Goal: Task Accomplishment & Management: Complete application form

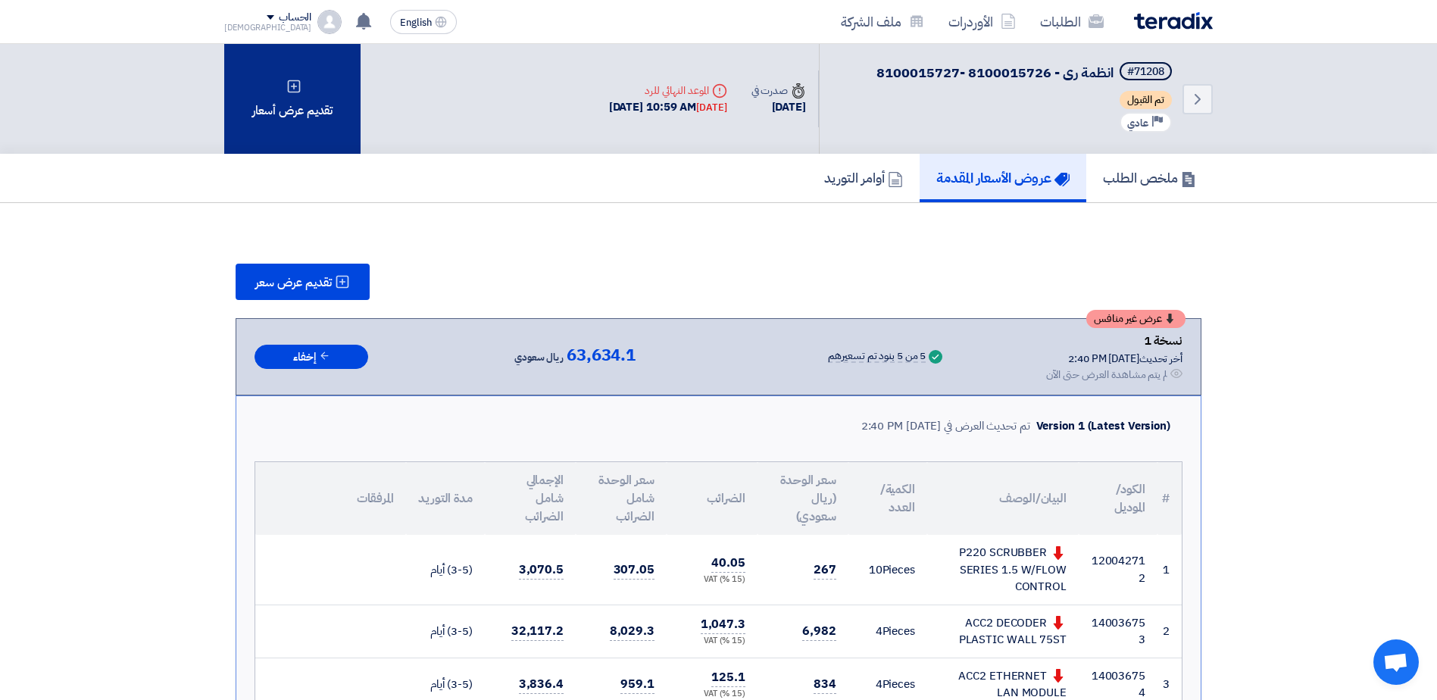
click at [323, 107] on div "تقديم عرض أسعار" at bounding box center [292, 99] width 136 height 110
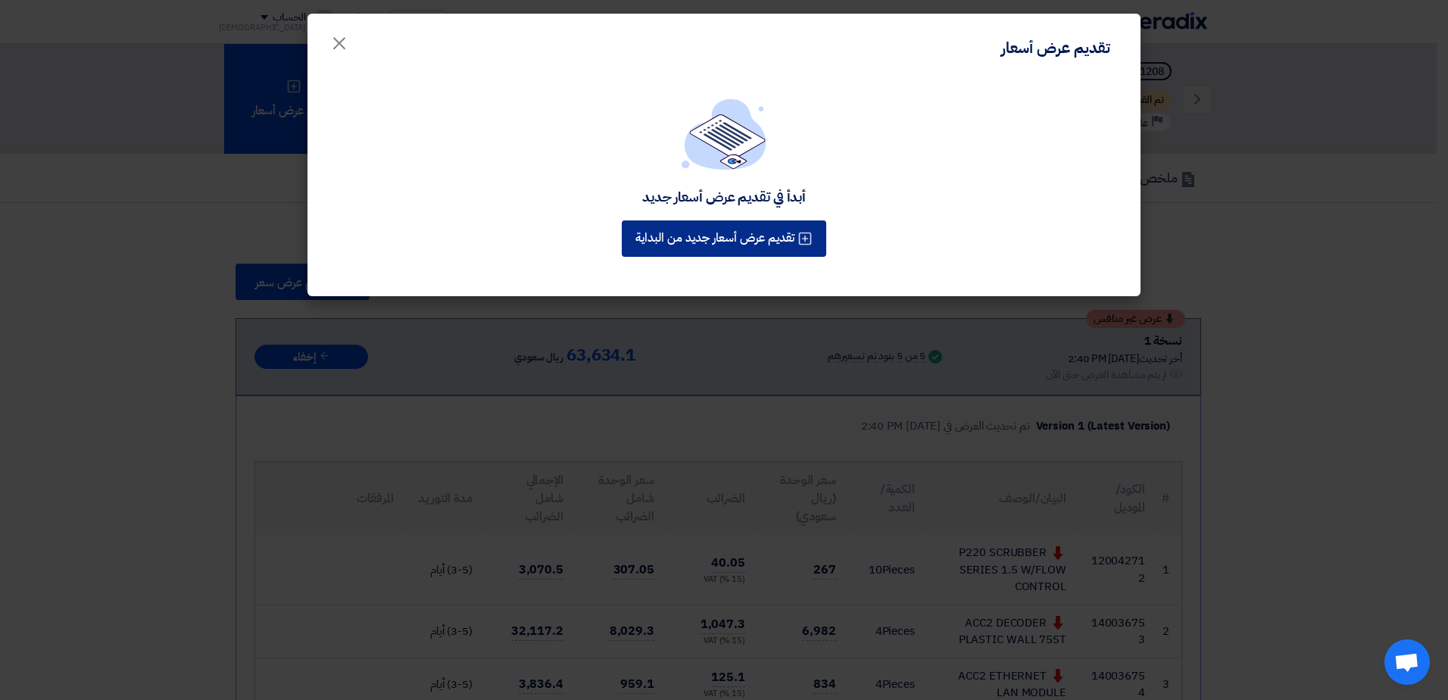
click at [776, 239] on button "تقديم عرض أسعار جديد من البداية" at bounding box center [724, 238] width 204 height 36
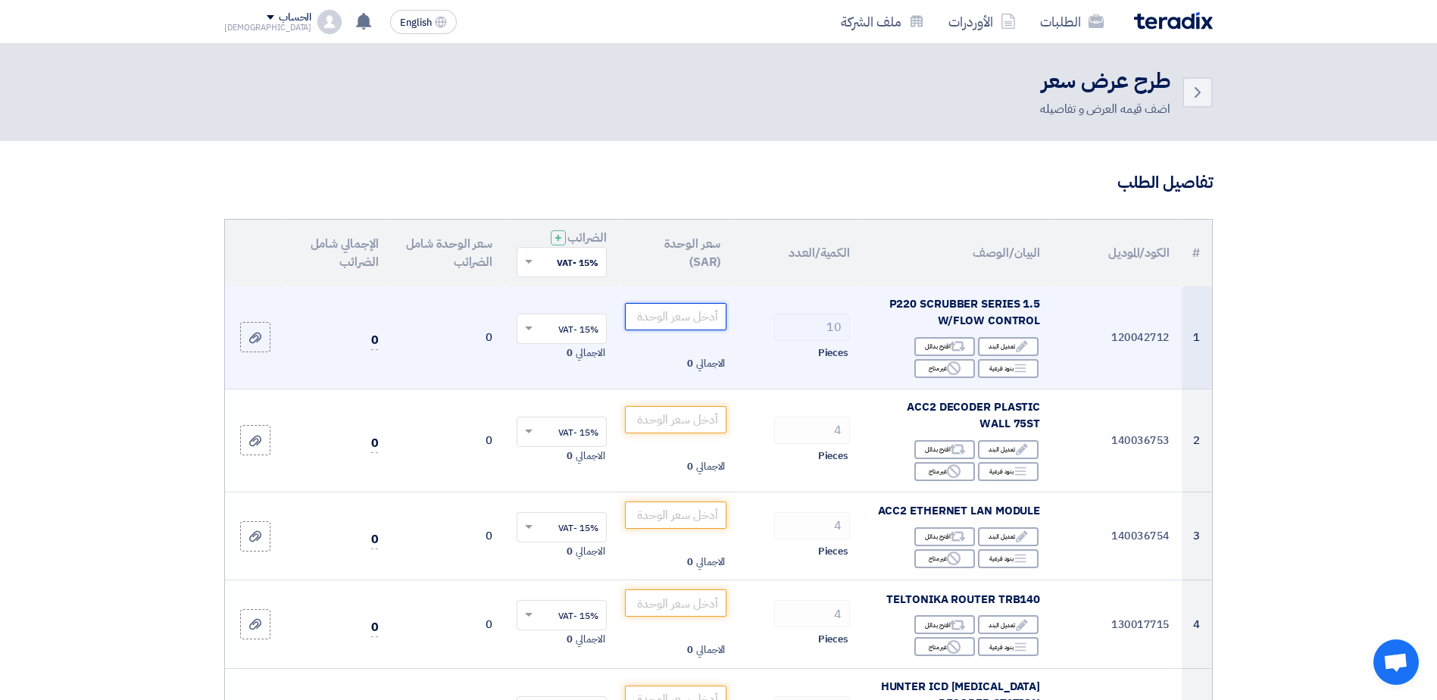
click at [679, 307] on input "number" at bounding box center [676, 316] width 102 height 27
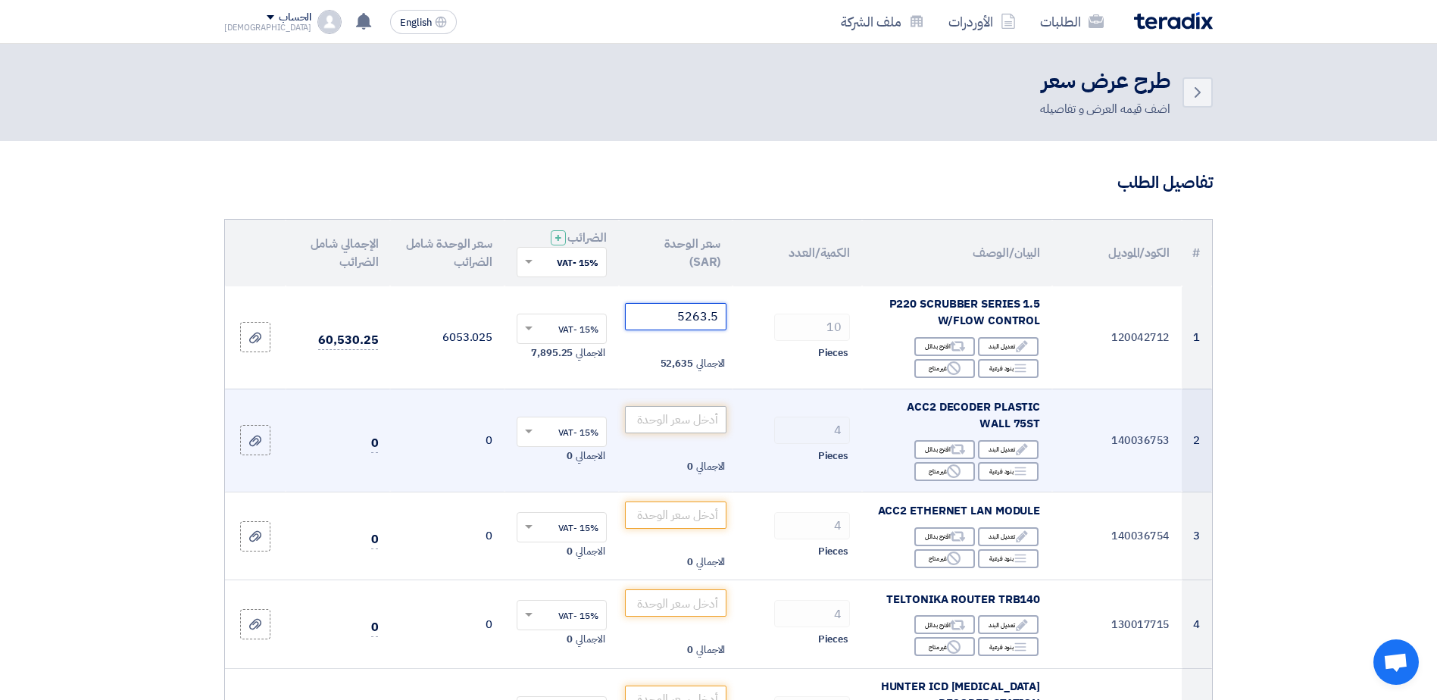
type input "5263.5"
click at [692, 421] on input "number" at bounding box center [676, 419] width 102 height 27
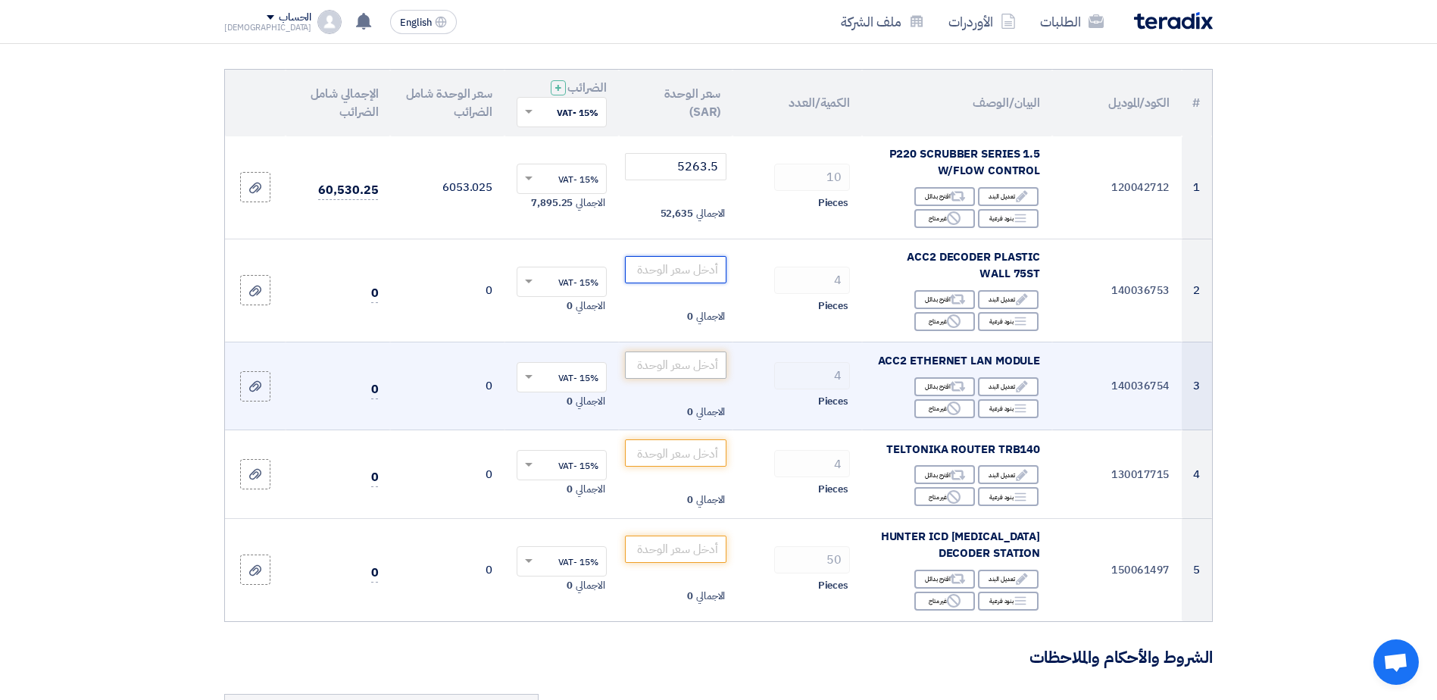
scroll to position [151, 0]
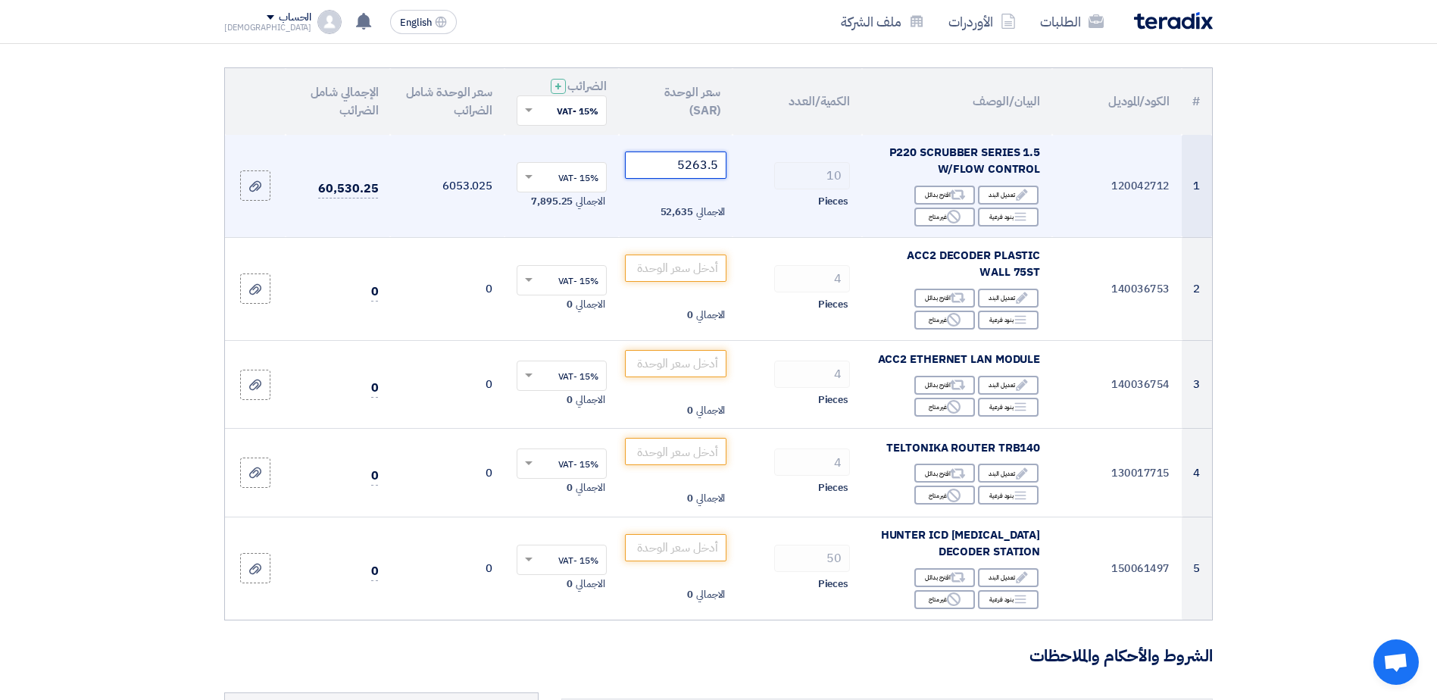
drag, startPoint x: 668, startPoint y: 164, endPoint x: 735, endPoint y: 168, distance: 67.6
click at [735, 168] on tr "1 120042712 P220 SCRUBBER SERIES 1.5 W/FLOW CONTROL Edit تعديل البند Alternativ…" at bounding box center [718, 186] width 987 height 103
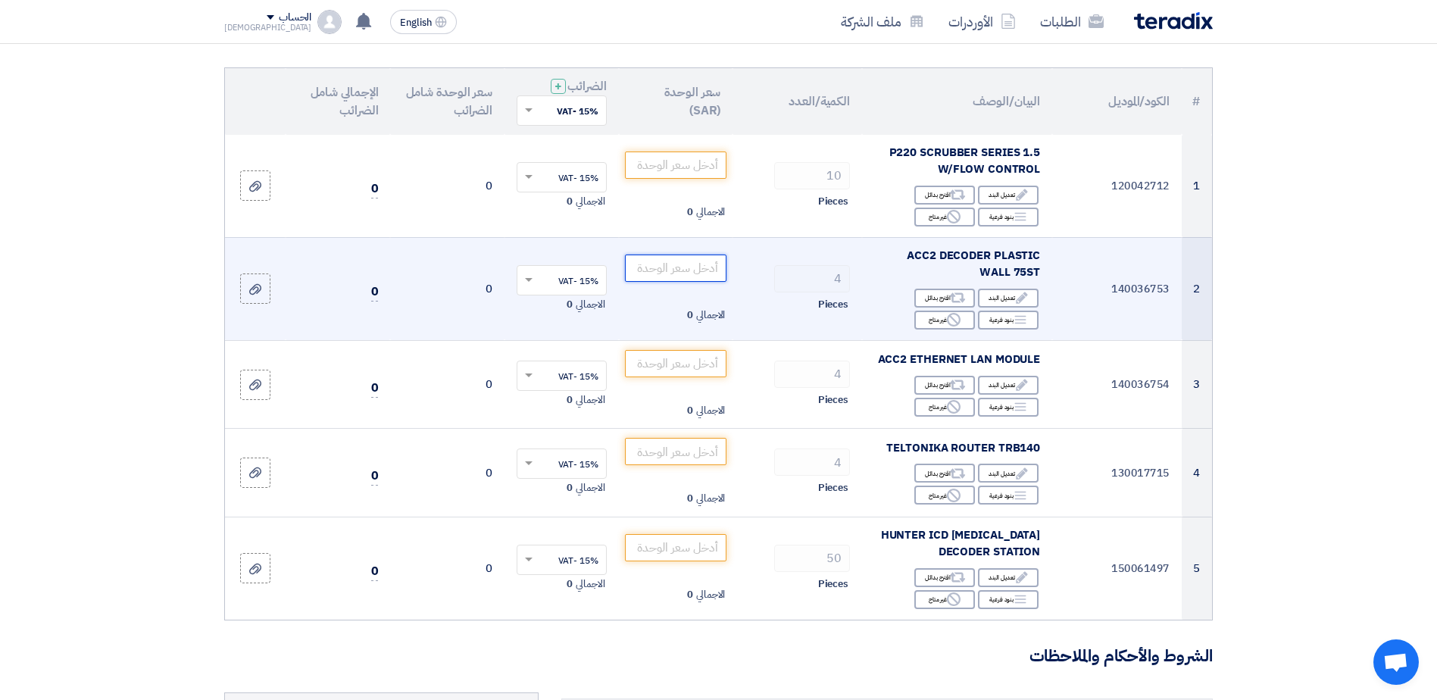
click at [680, 265] on input "number" at bounding box center [676, 267] width 102 height 27
paste input "5263.5"
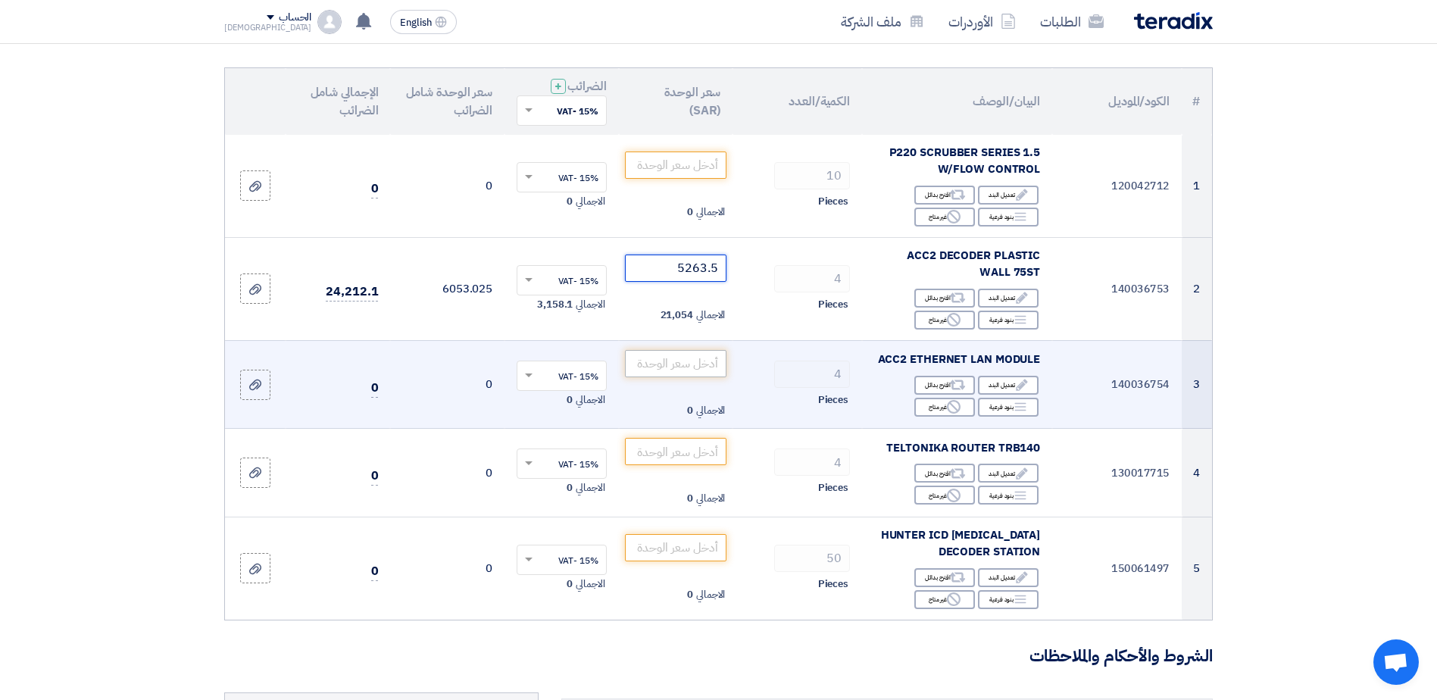
type input "5263.5"
click at [704, 361] on input "number" at bounding box center [676, 363] width 102 height 27
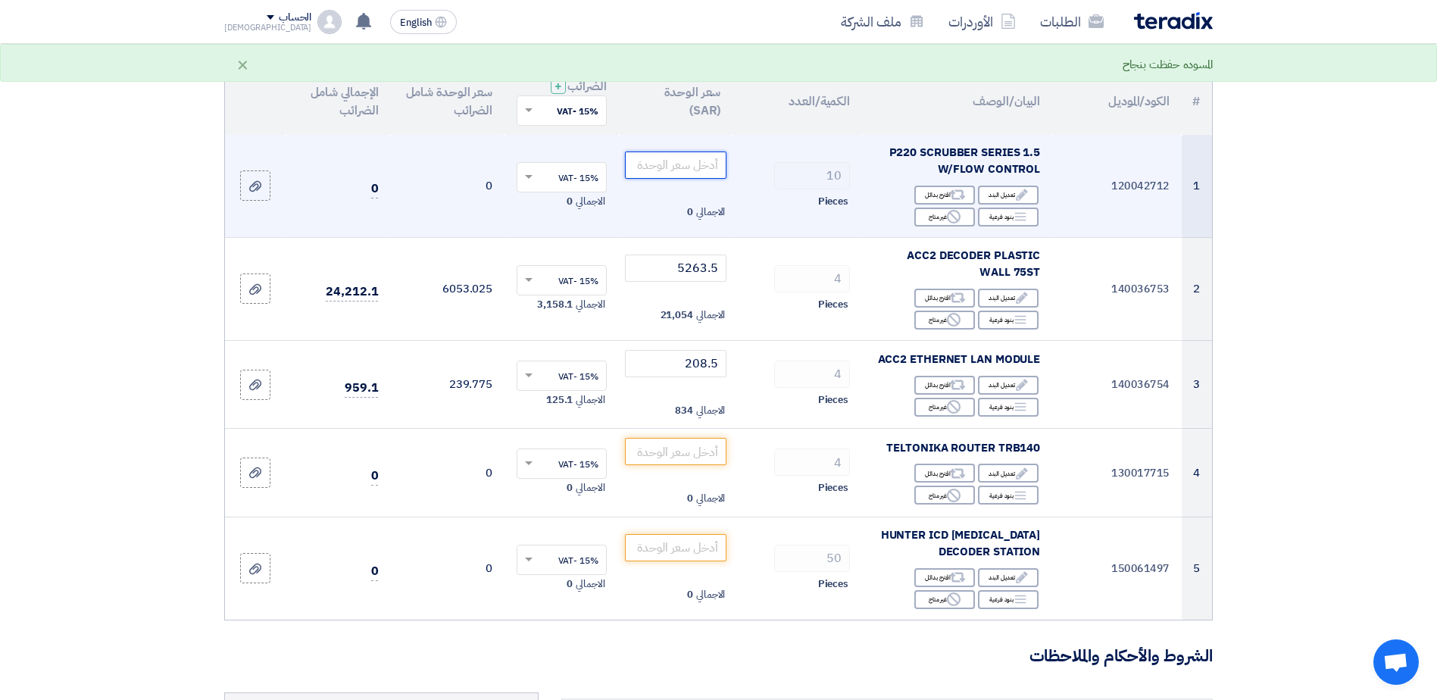
click at [699, 163] on input "number" at bounding box center [676, 164] width 102 height 27
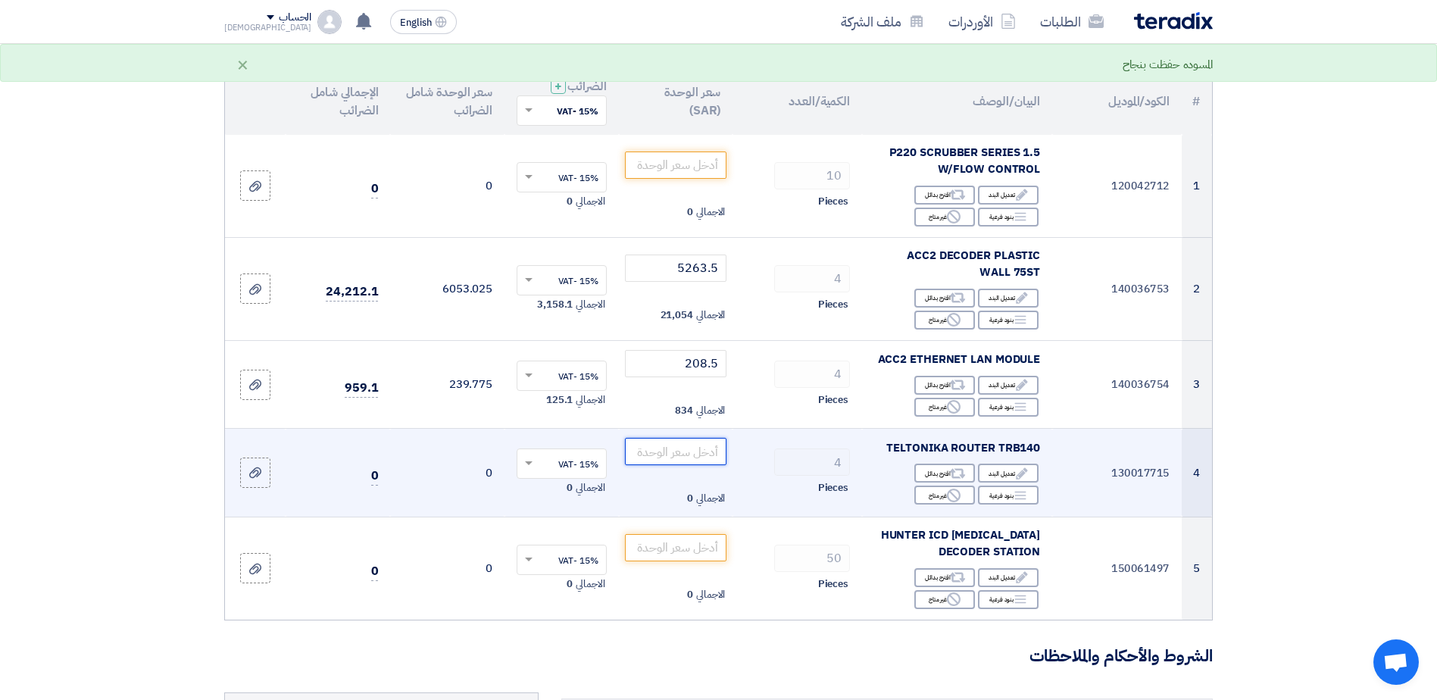
click at [690, 448] on input "number" at bounding box center [676, 451] width 102 height 27
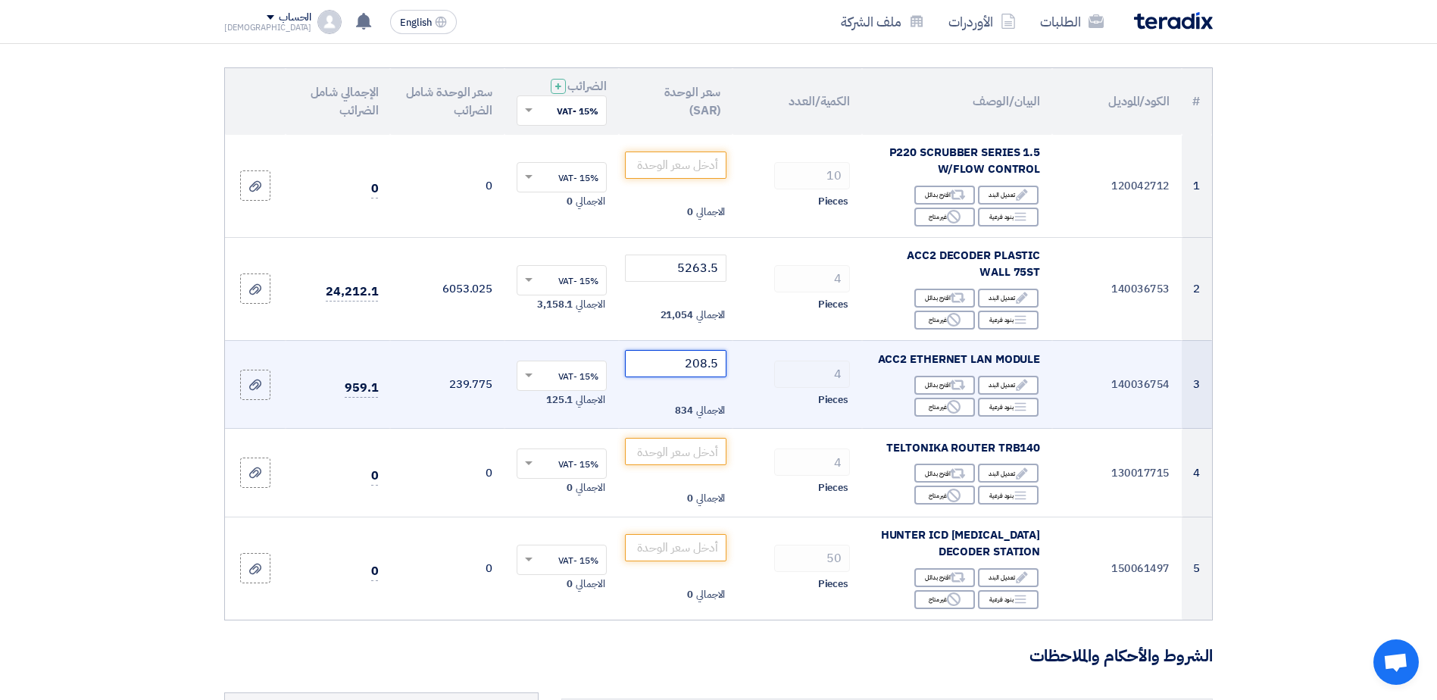
click at [775, 367] on tr "3 140036754 ACC2 ETHERNET LAN MODULE Edit تعديل البند Alternative اقترح بدائل B…" at bounding box center [718, 384] width 987 height 89
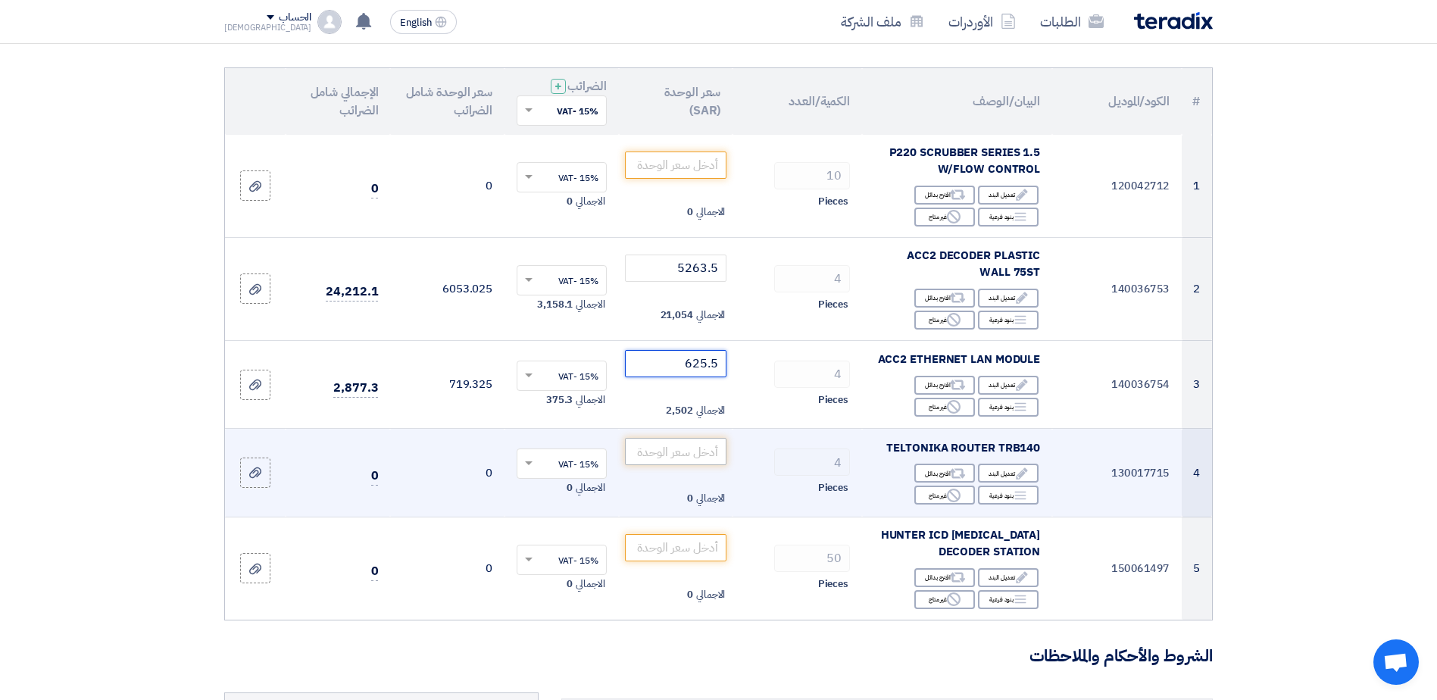
type input "625.5"
click at [666, 450] on input "number" at bounding box center [676, 451] width 102 height 27
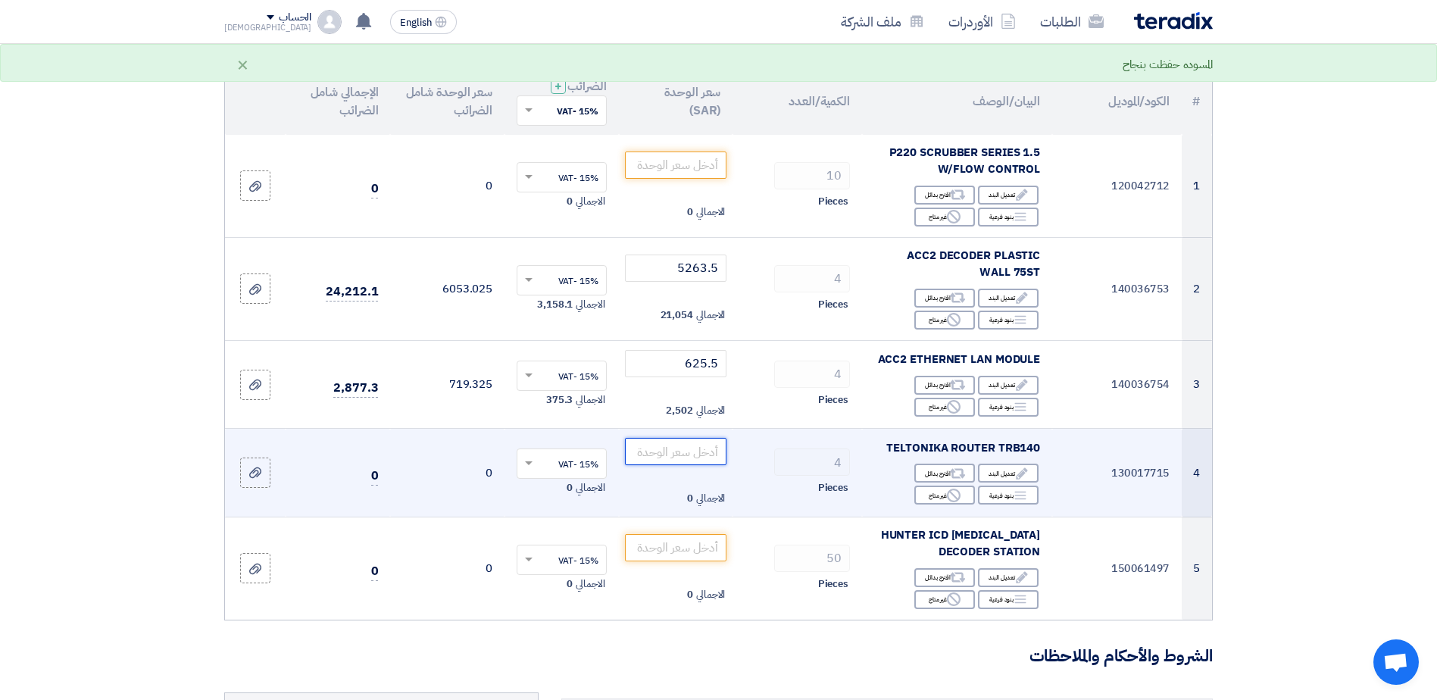
click at [688, 450] on input "number" at bounding box center [676, 451] width 102 height 27
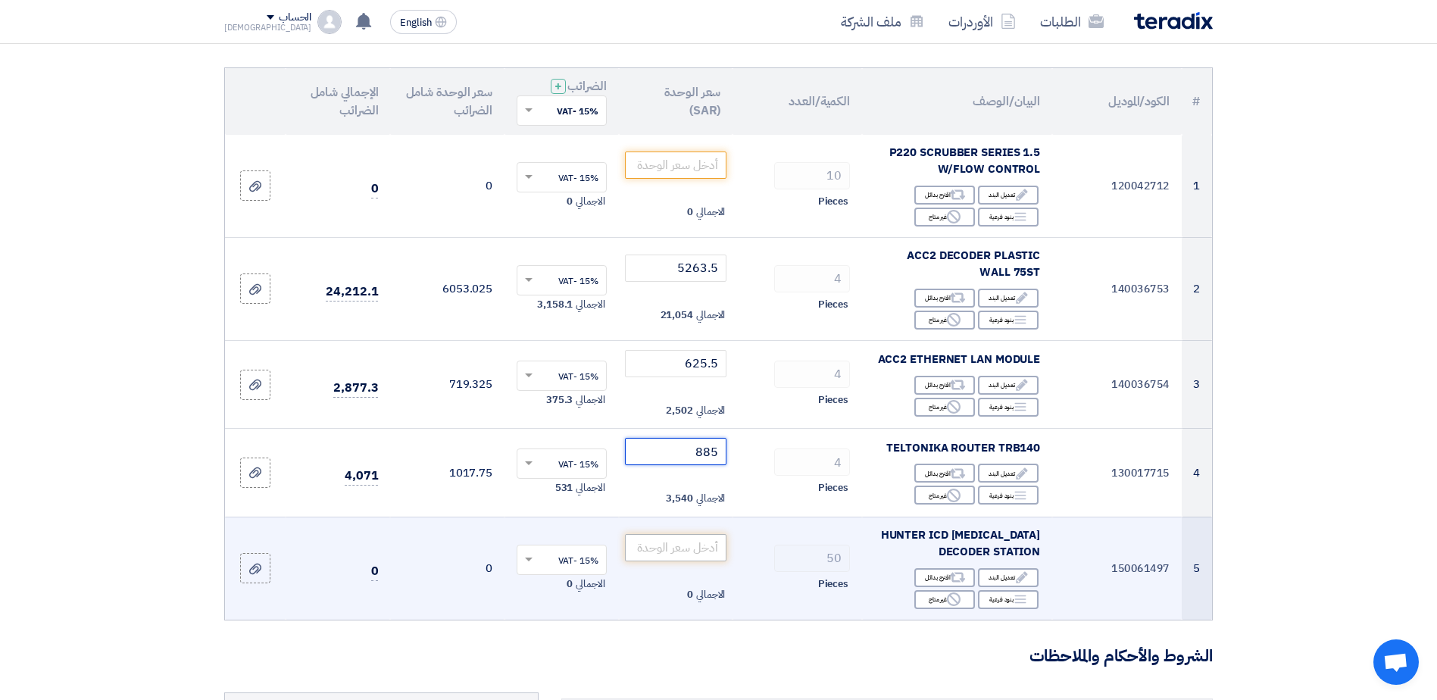
type input "885"
click at [704, 547] on input "number" at bounding box center [676, 547] width 102 height 27
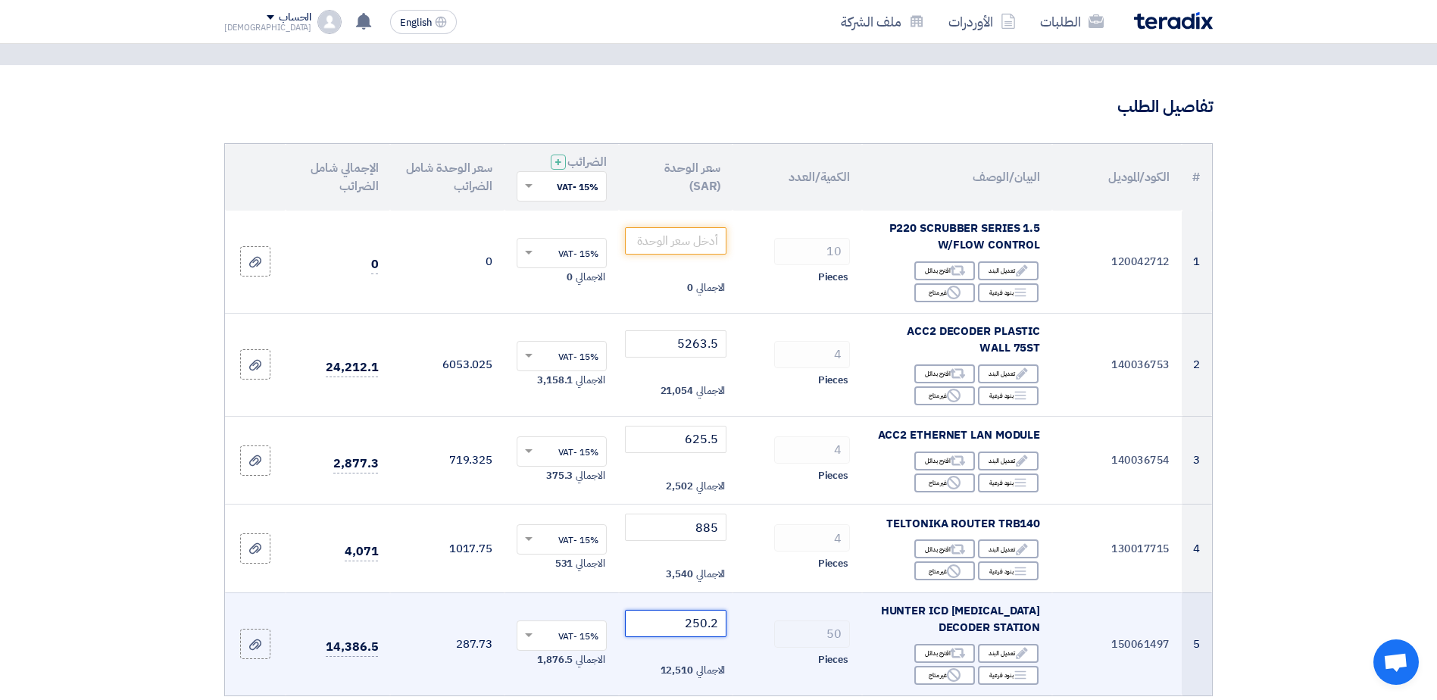
scroll to position [0, 0]
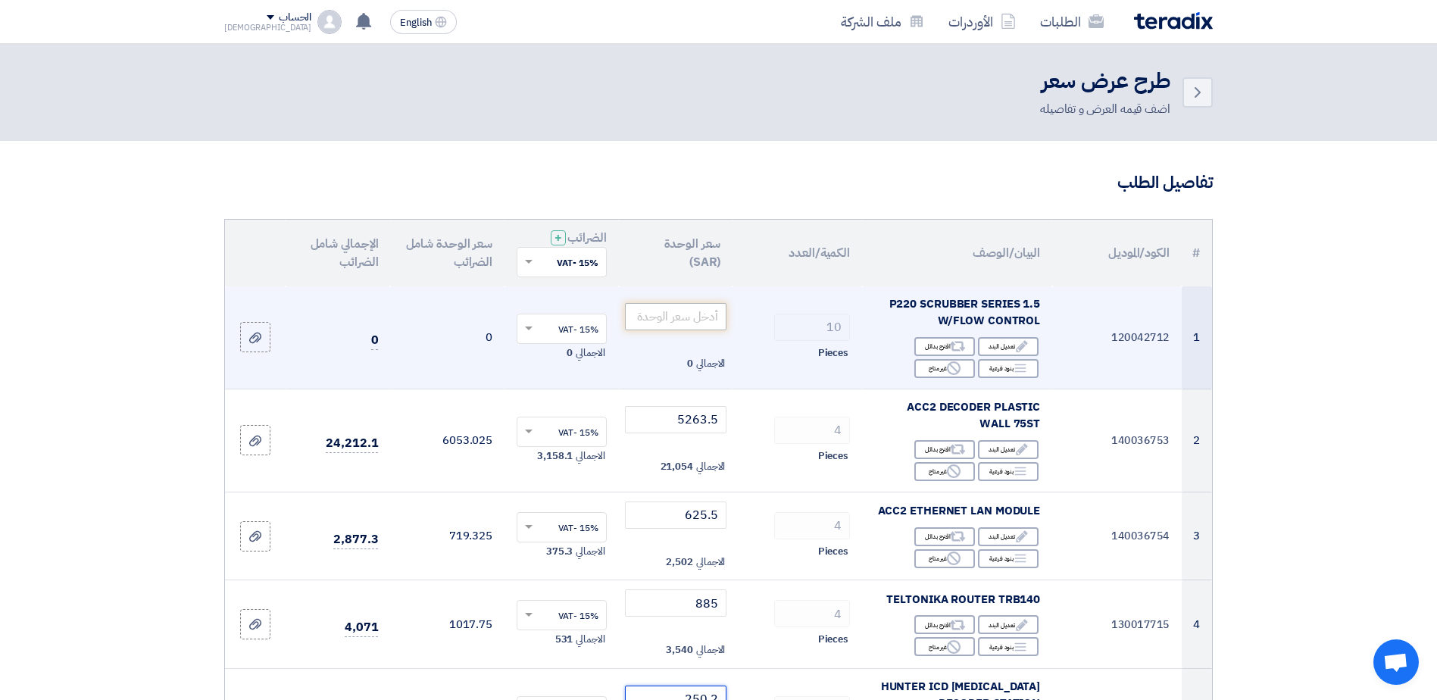
type input "250.2"
click at [705, 312] on input "number" at bounding box center [676, 316] width 102 height 27
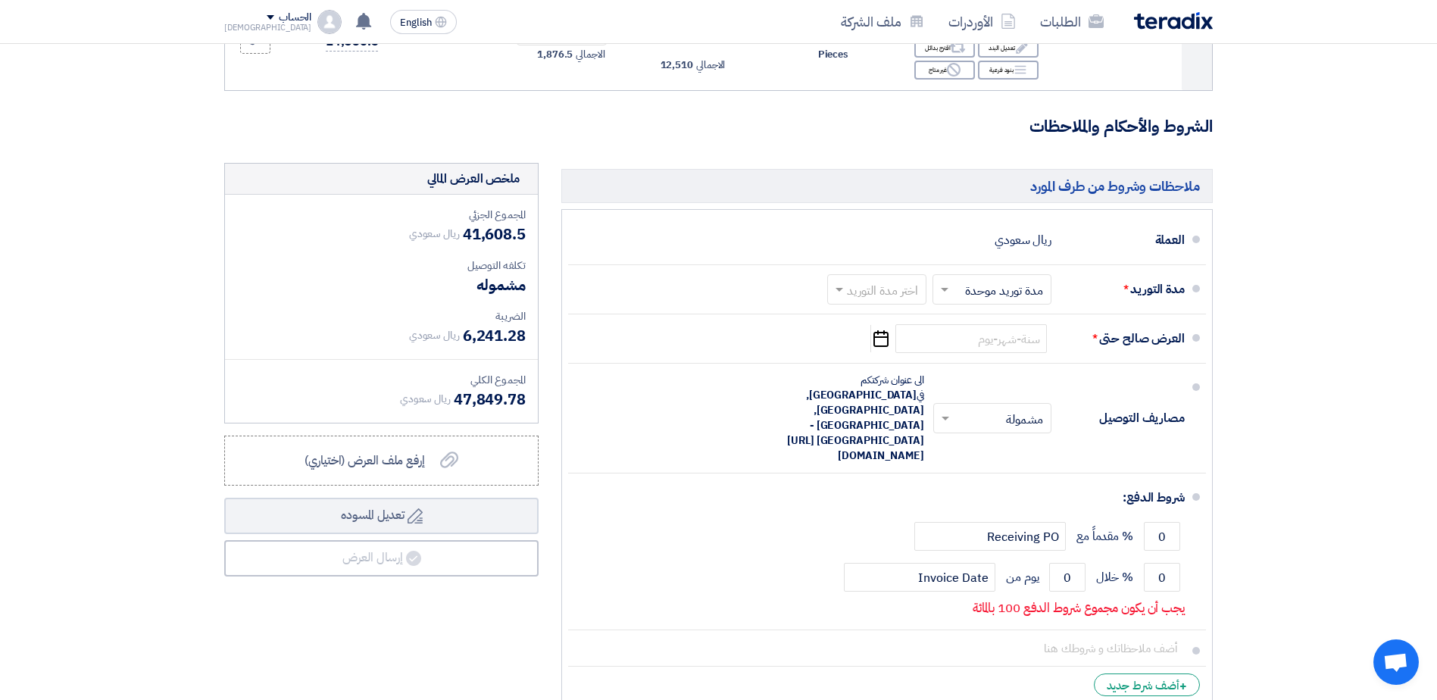
scroll to position [682, 0]
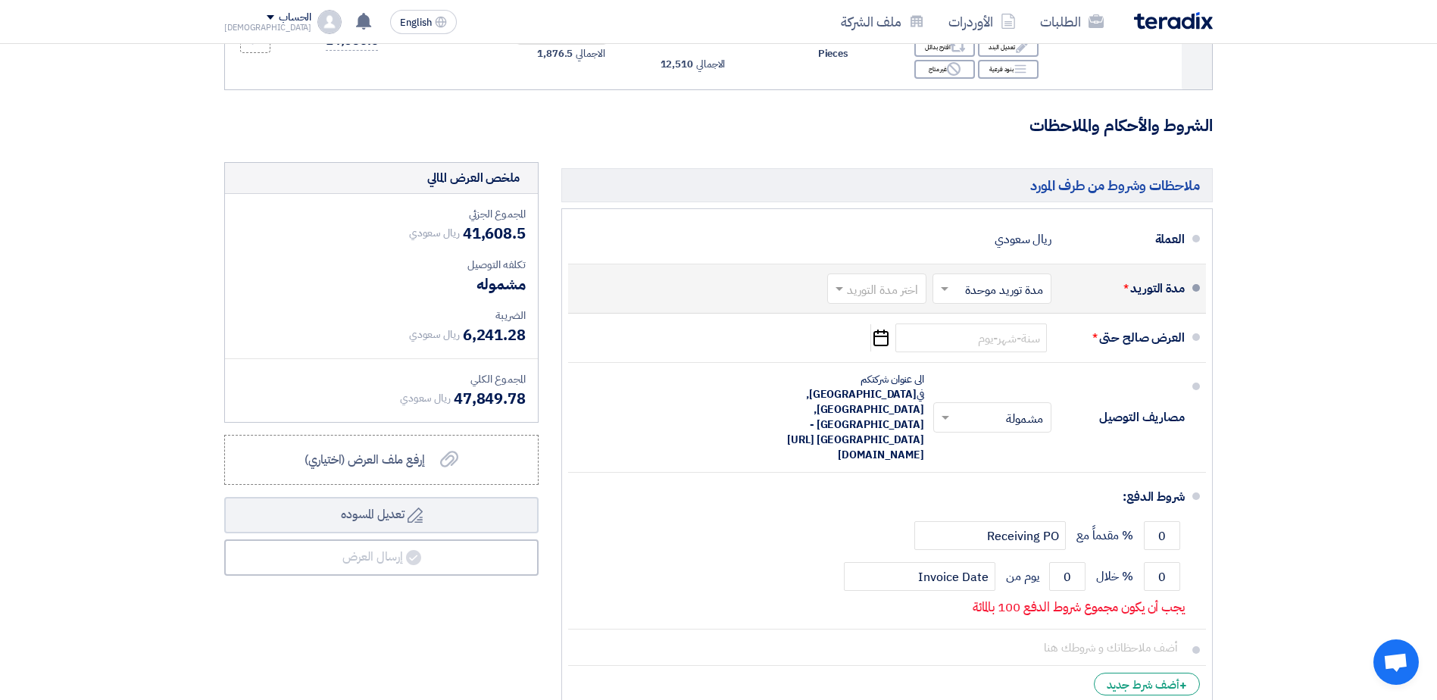
type input "200.25"
click at [997, 293] on input "text" at bounding box center [988, 290] width 111 height 22
click at [878, 292] on input "text" at bounding box center [874, 290] width 92 height 22
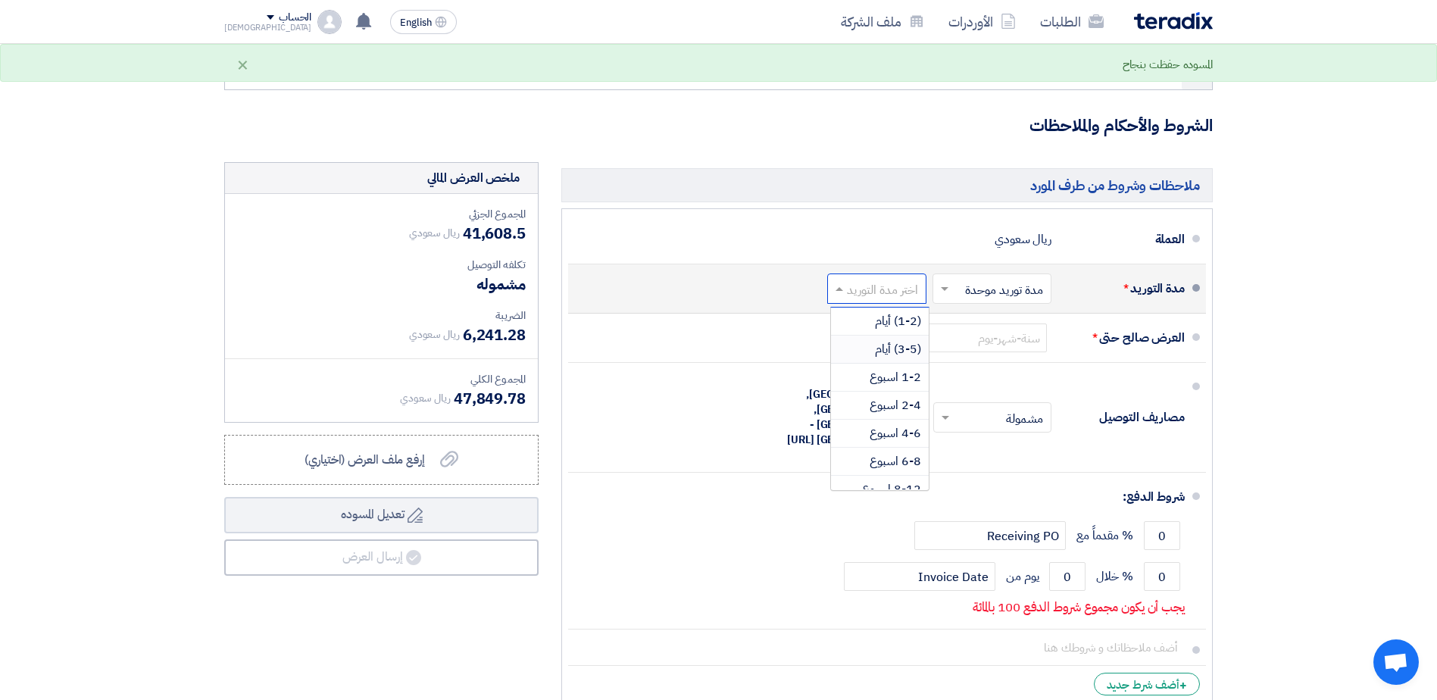
click at [909, 349] on span "(3-5) أيام" at bounding box center [898, 349] width 46 height 18
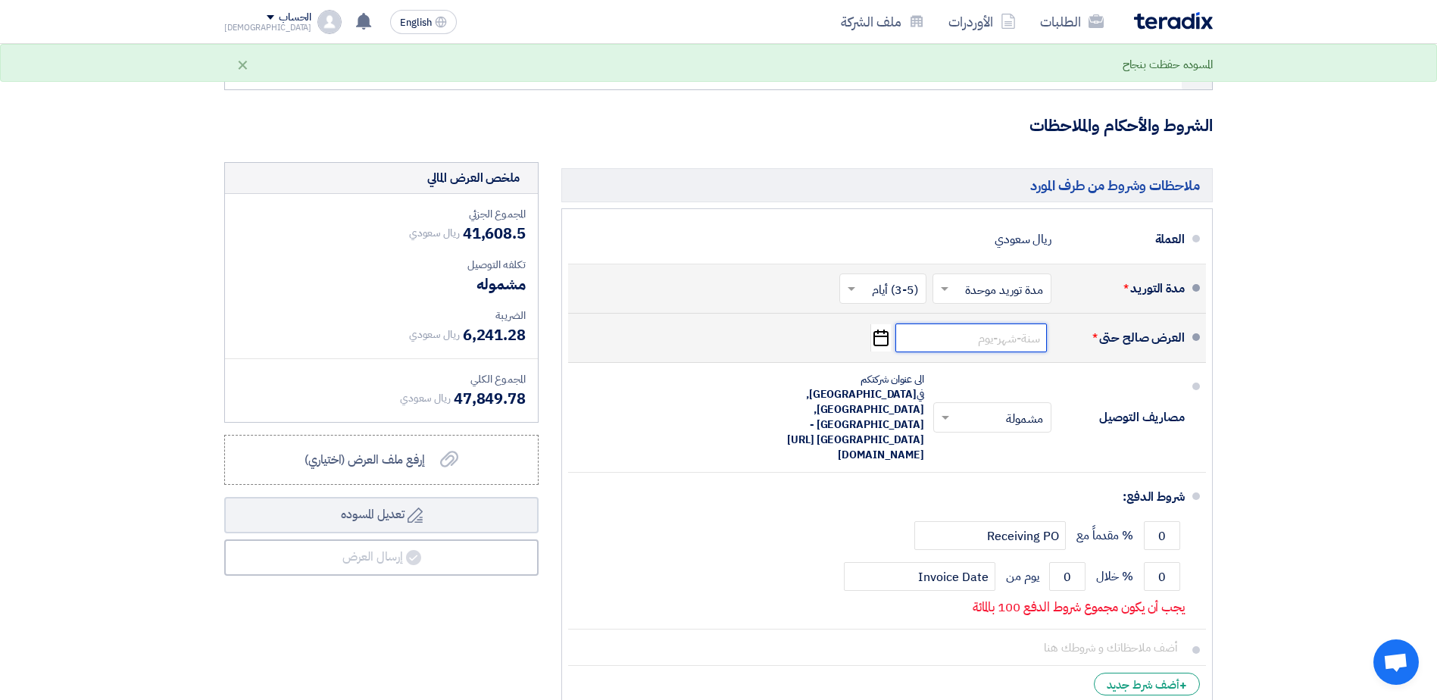
click at [1028, 339] on input at bounding box center [970, 337] width 151 height 29
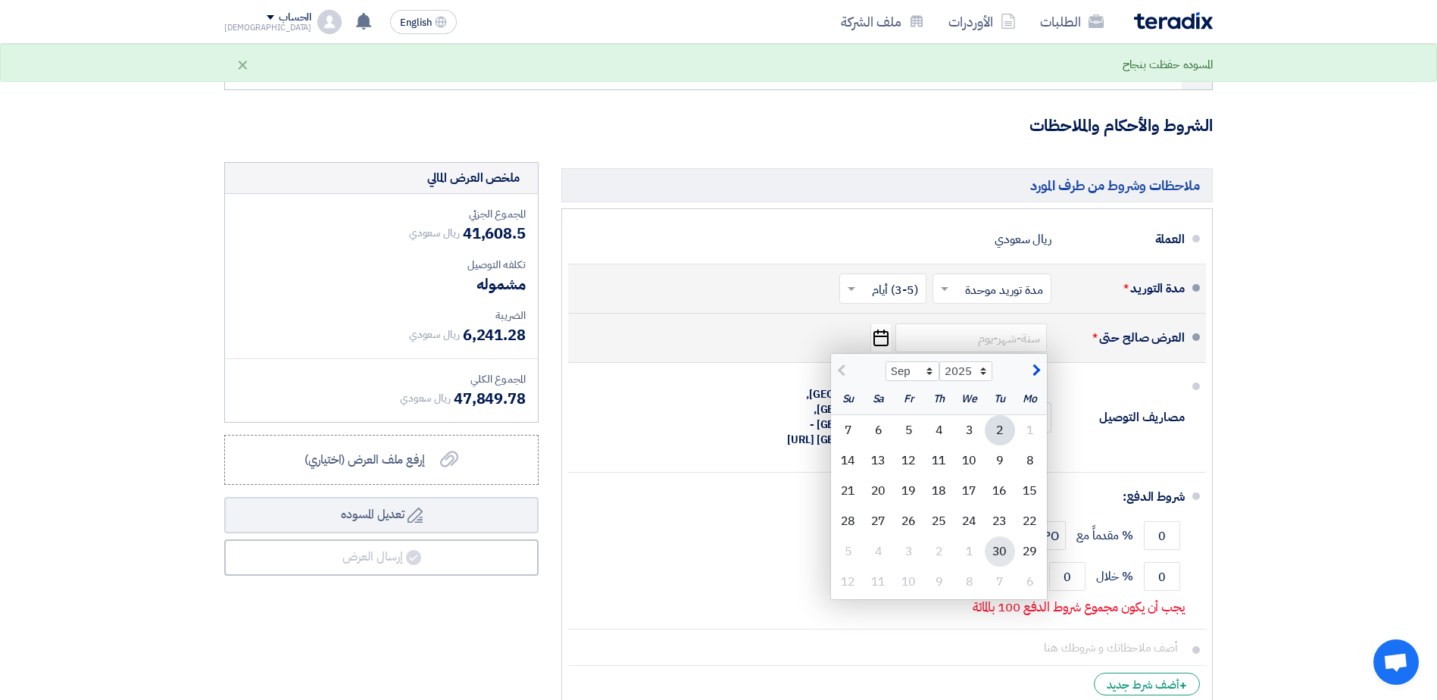
click at [1003, 550] on div "30" at bounding box center [1000, 551] width 30 height 30
type input "[DATE]"
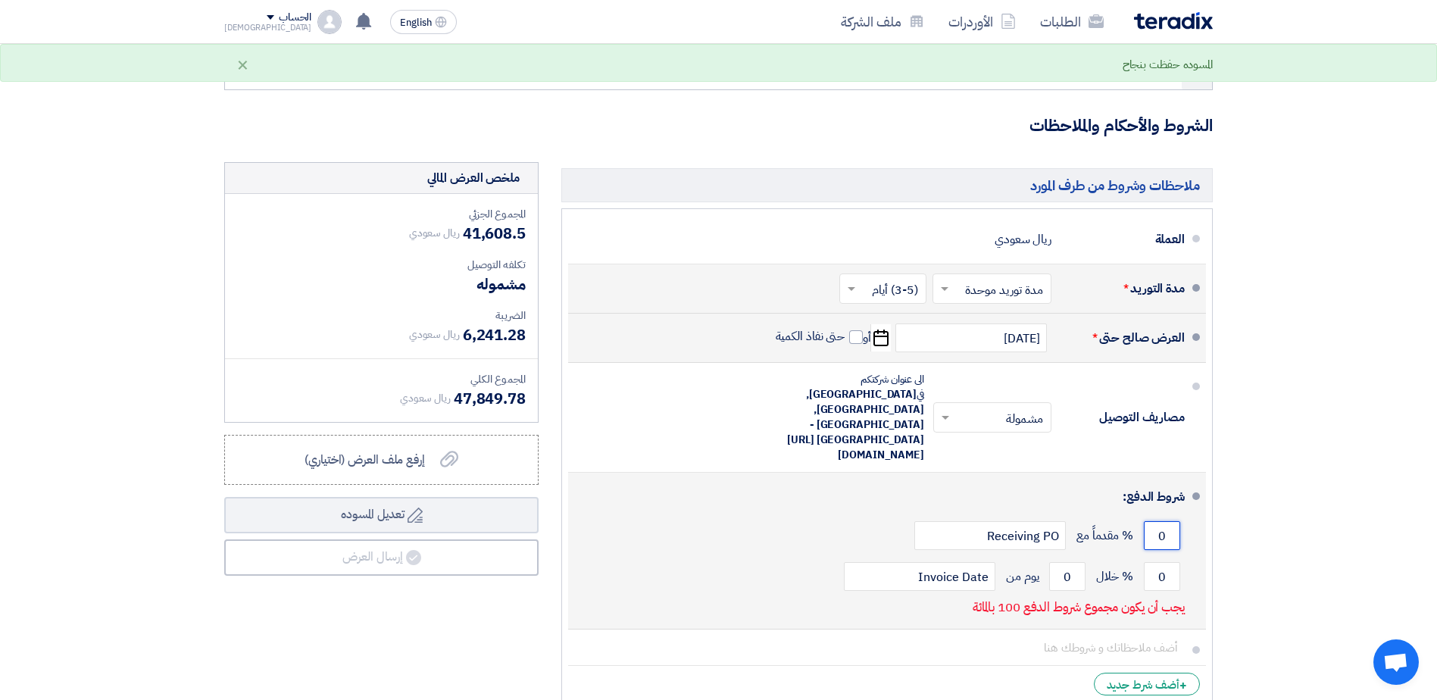
drag, startPoint x: 1154, startPoint y: 498, endPoint x: 1193, endPoint y: 495, distance: 38.7
click at [1190, 495] on li "شروط الدفع: 0 % مقدماً مع Receiving PO 0 % خلال 0 Invoice Date" at bounding box center [887, 551] width 638 height 157
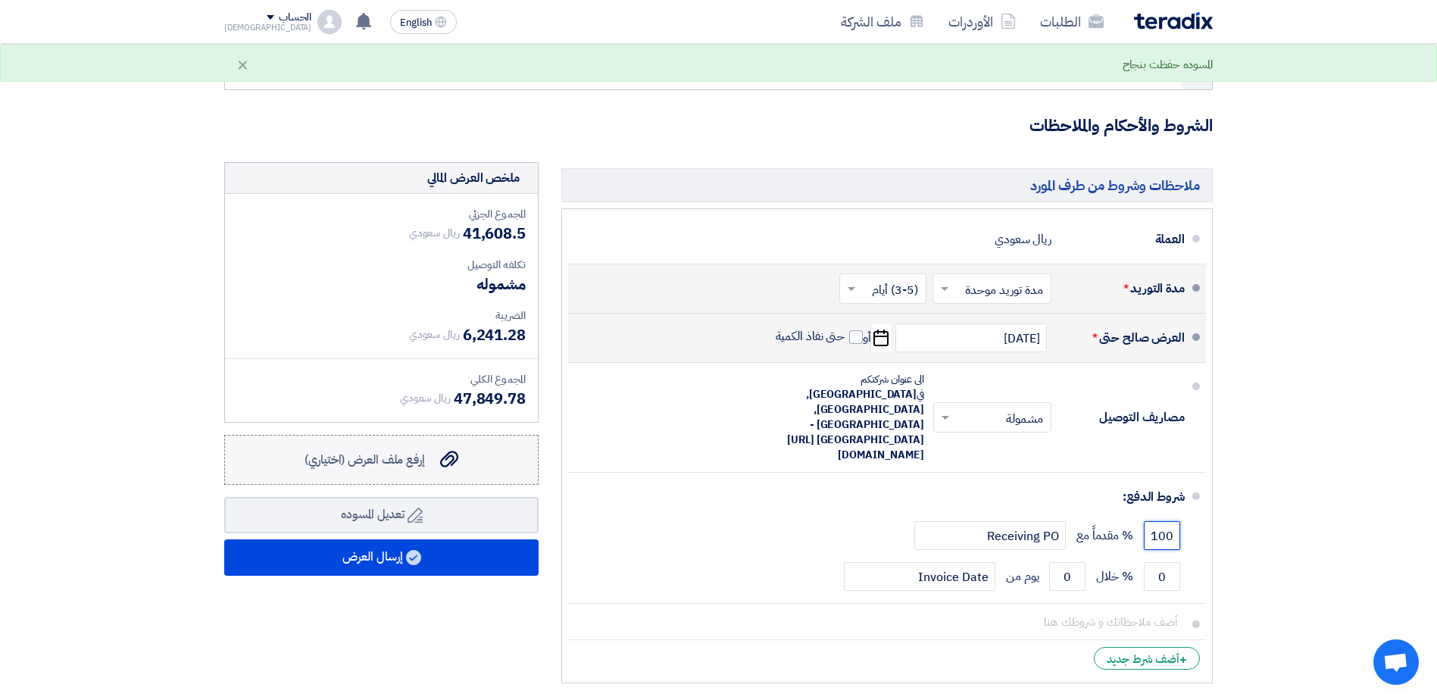
type input "100"
click at [448, 457] on use at bounding box center [449, 459] width 18 height 17
click at [0, 0] on input "إرفع ملف العرض (اختياري) إرفع ملف العرض (اختياري)" at bounding box center [0, 0] width 0 height 0
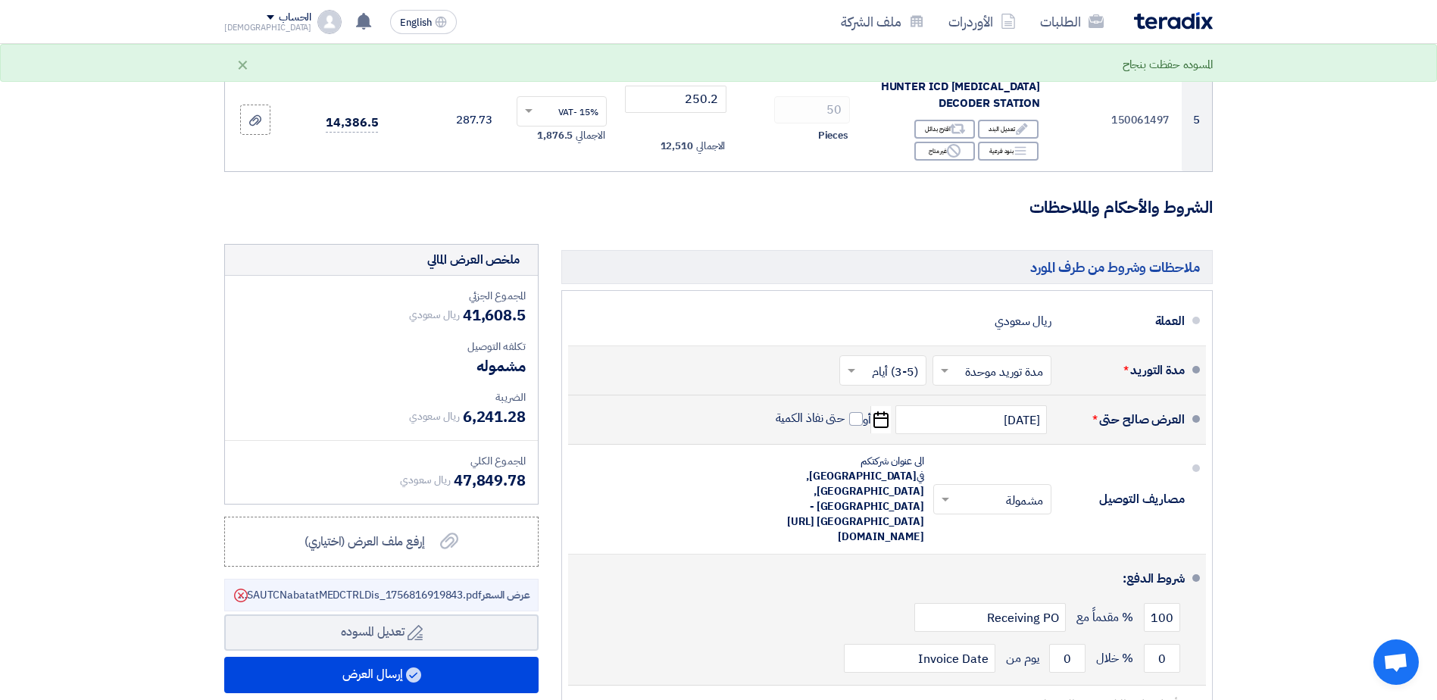
scroll to position [606, 0]
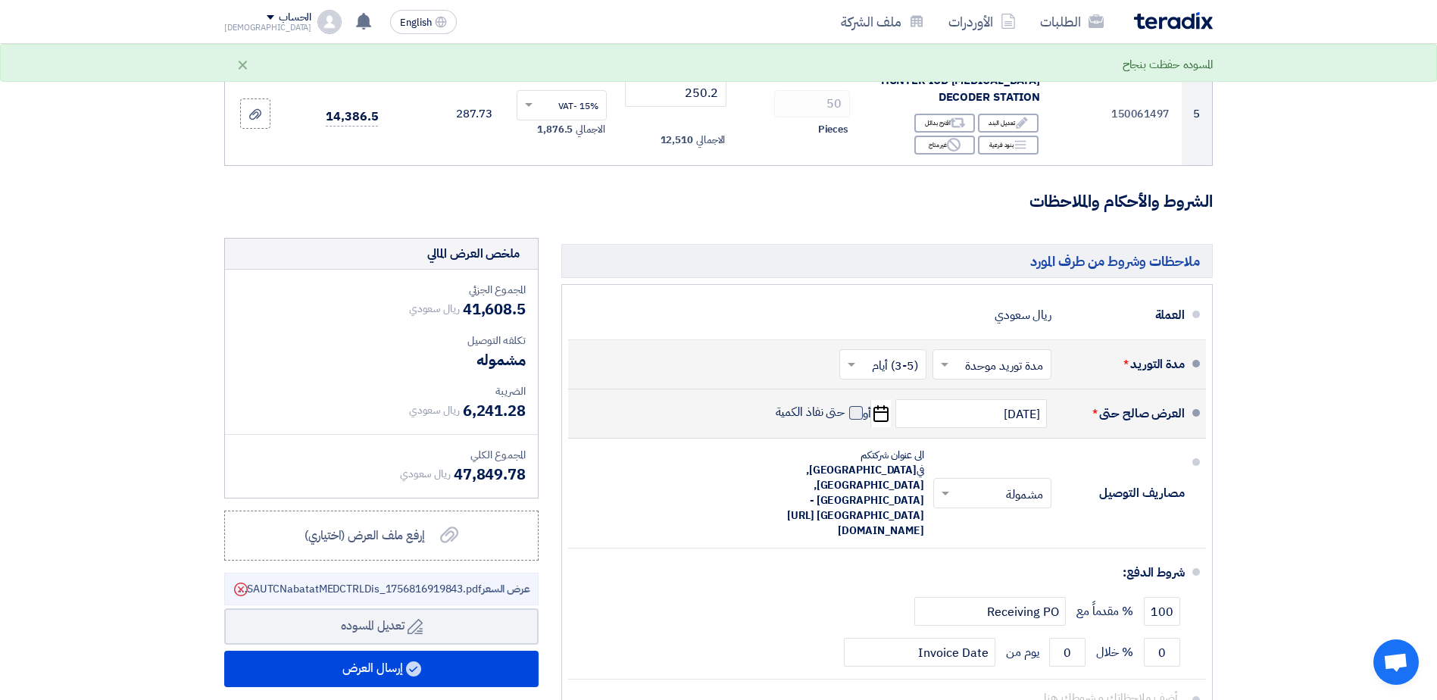
click at [850, 413] on span at bounding box center [856, 413] width 14 height 14
click at [845, 413] on input "حتى نفاذ الكمية" at bounding box center [808, 418] width 73 height 29
checkbox input "true"
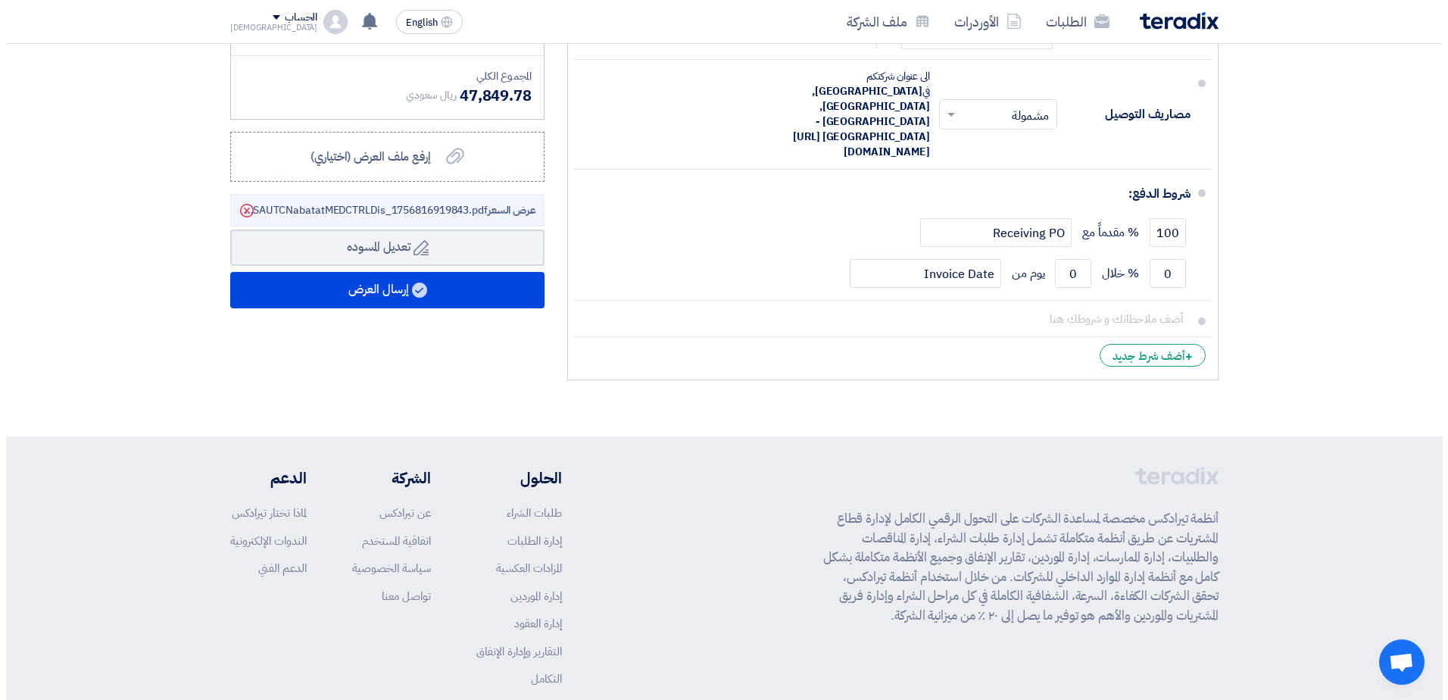
scroll to position [1023, 0]
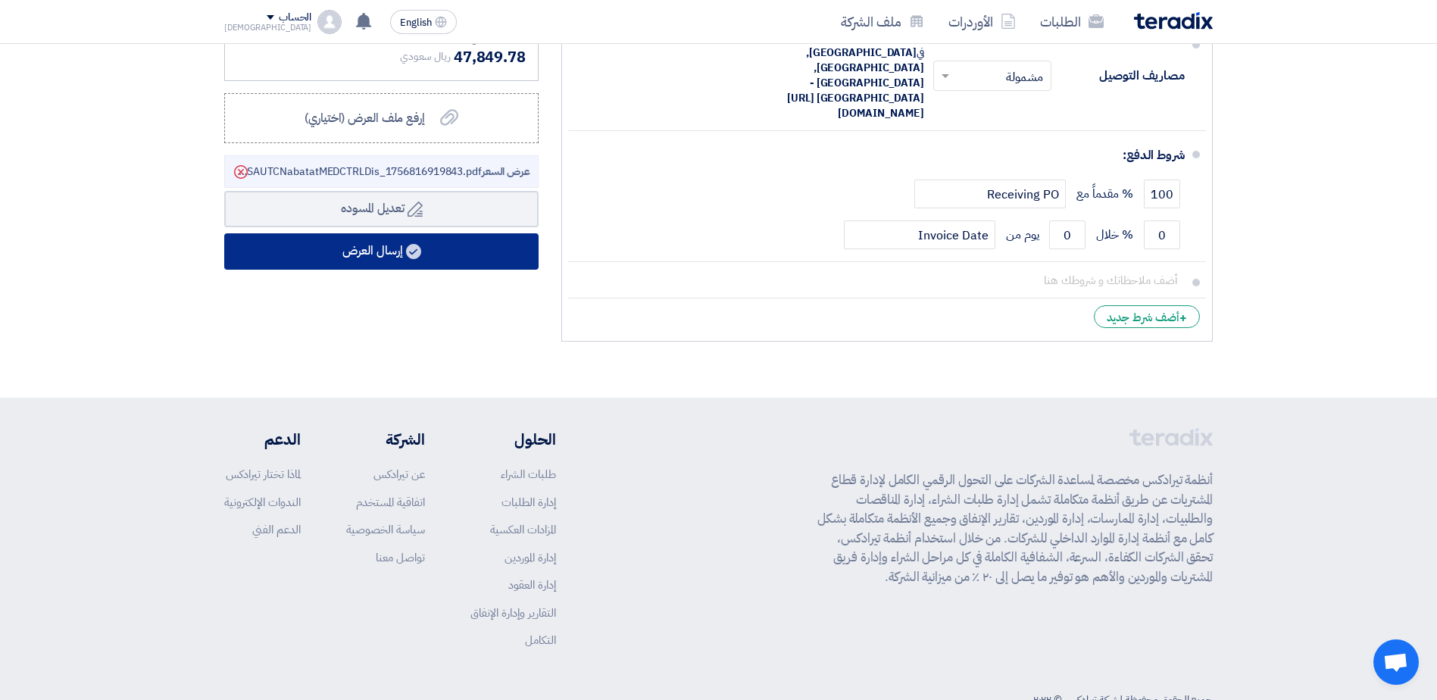
click at [392, 254] on button "إرسال العرض" at bounding box center [381, 251] width 314 height 36
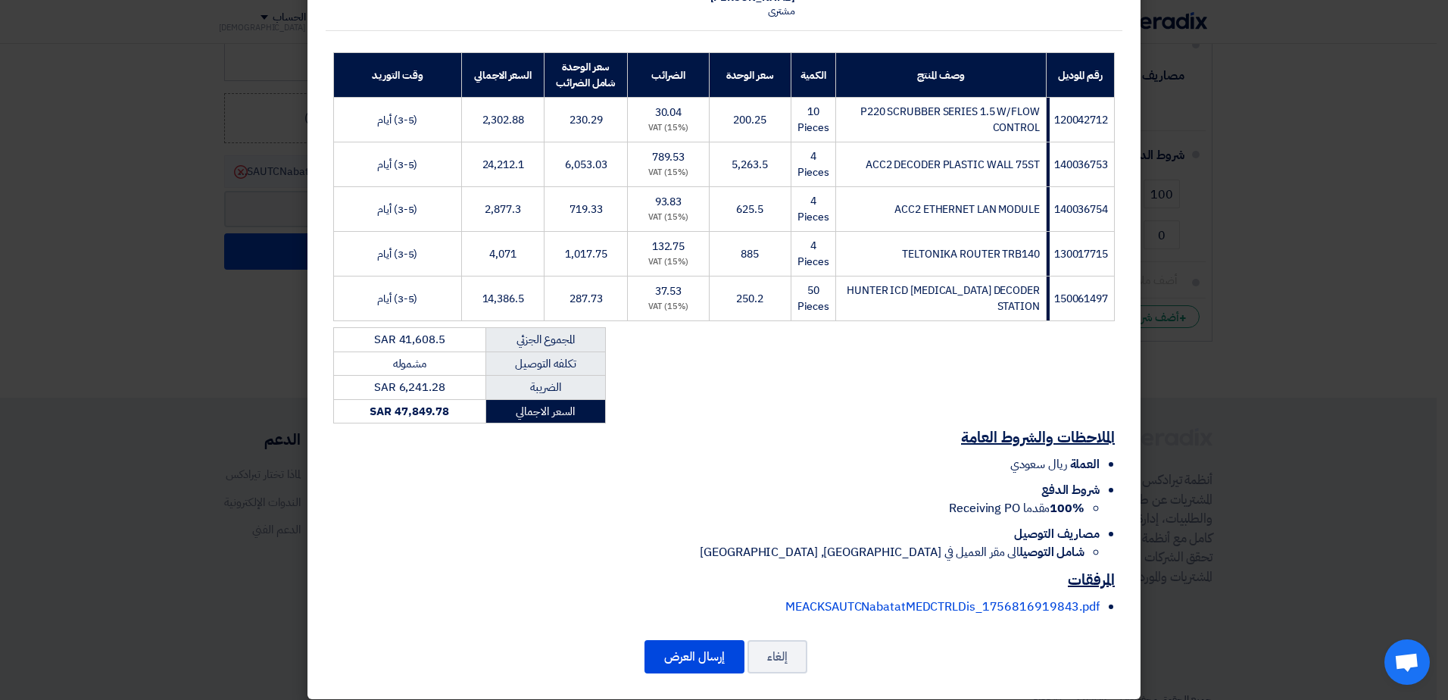
scroll to position [203, 0]
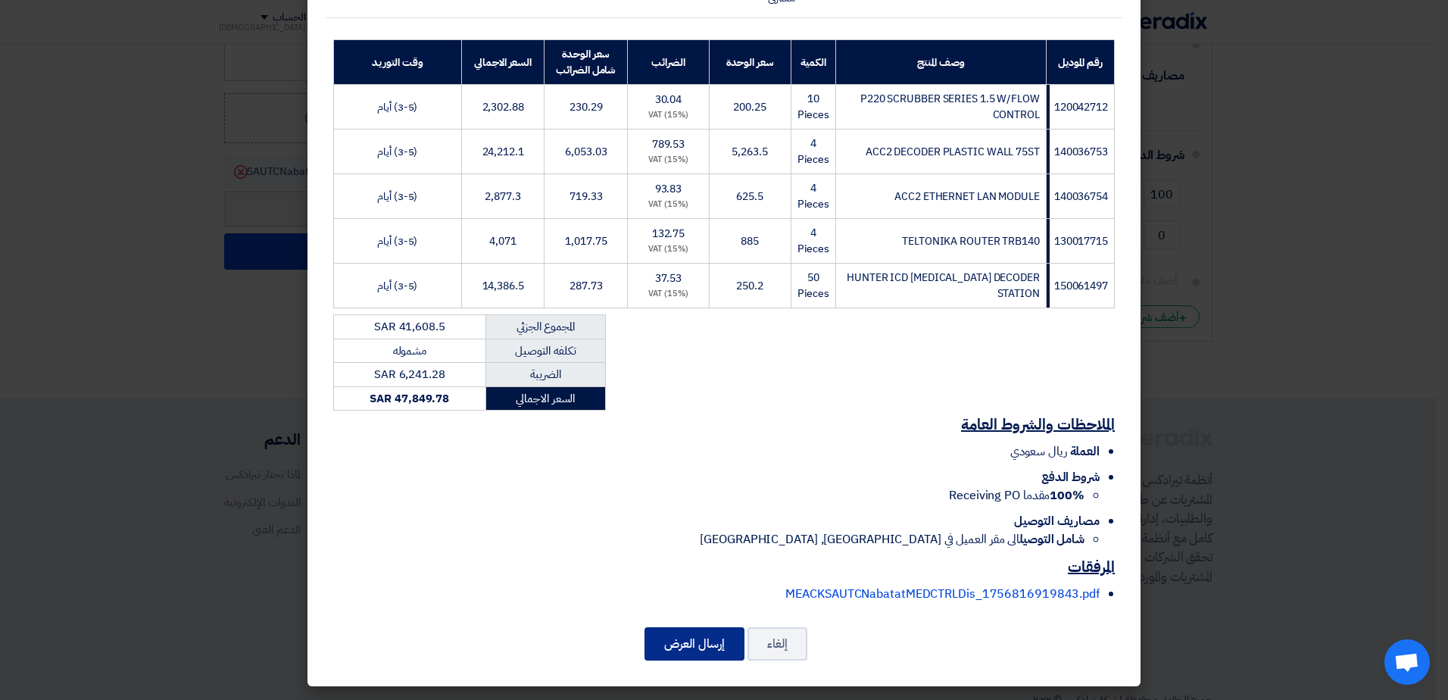
click at [707, 636] on button "إرسال العرض" at bounding box center [694, 643] width 100 height 33
